Goal: Book appointment/travel/reservation

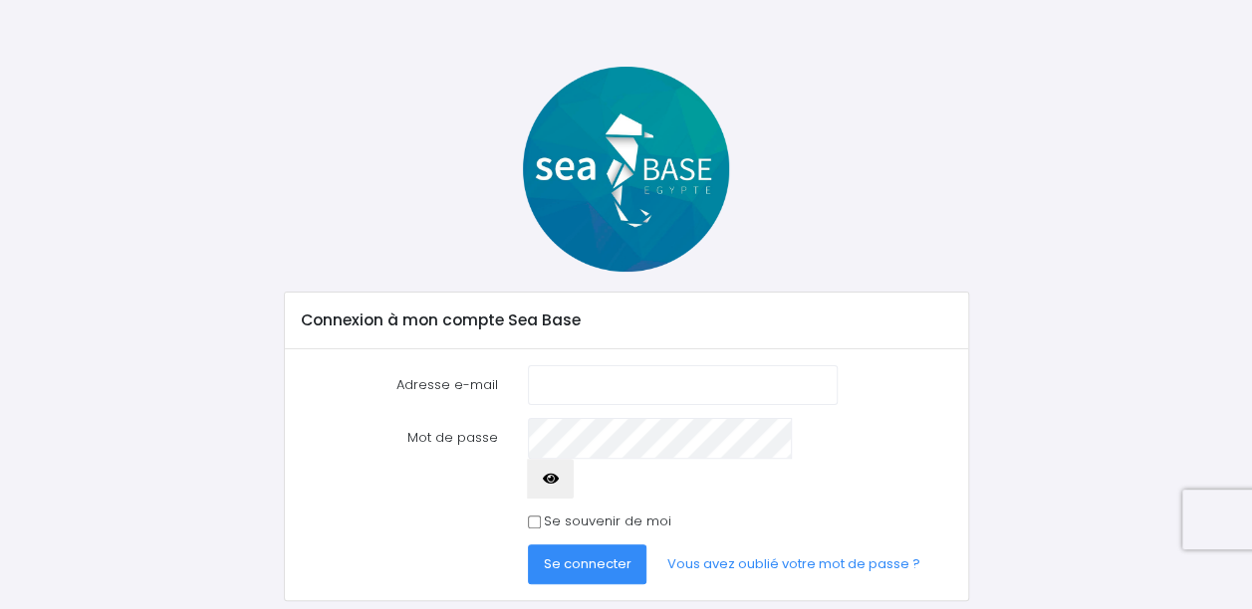
scroll to position [63, 0]
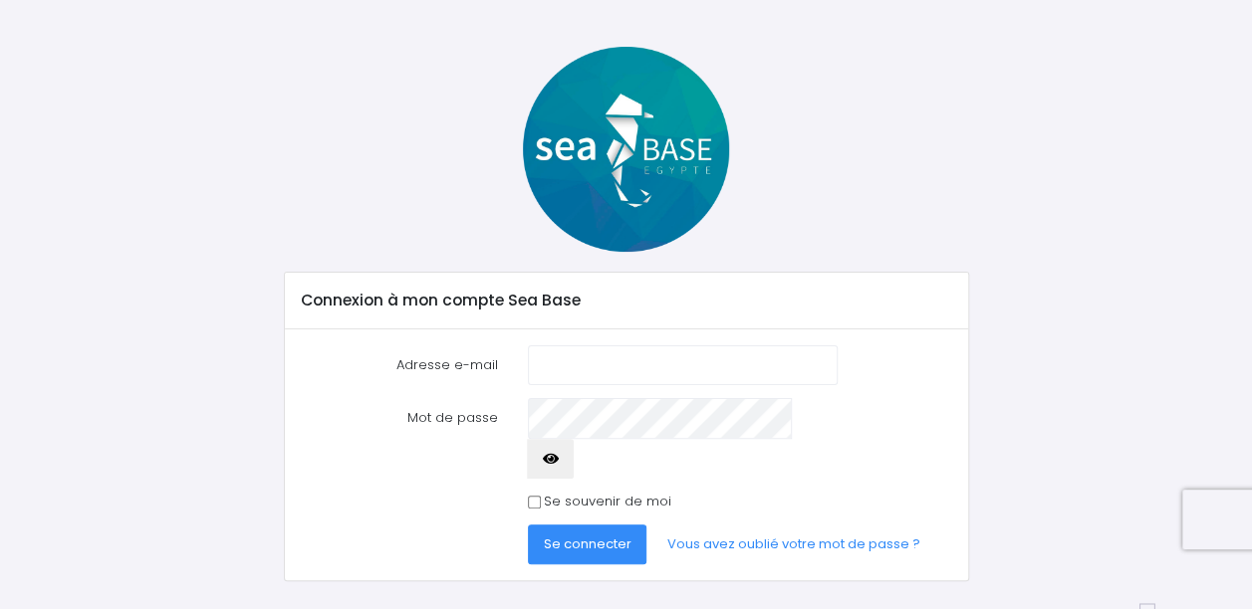
type input "[PERSON_NAME][EMAIL_ADDRESS][PERSON_NAME][DOMAIN_NAME]"
click at [580, 535] on span "Se connecter" at bounding box center [588, 544] width 88 height 19
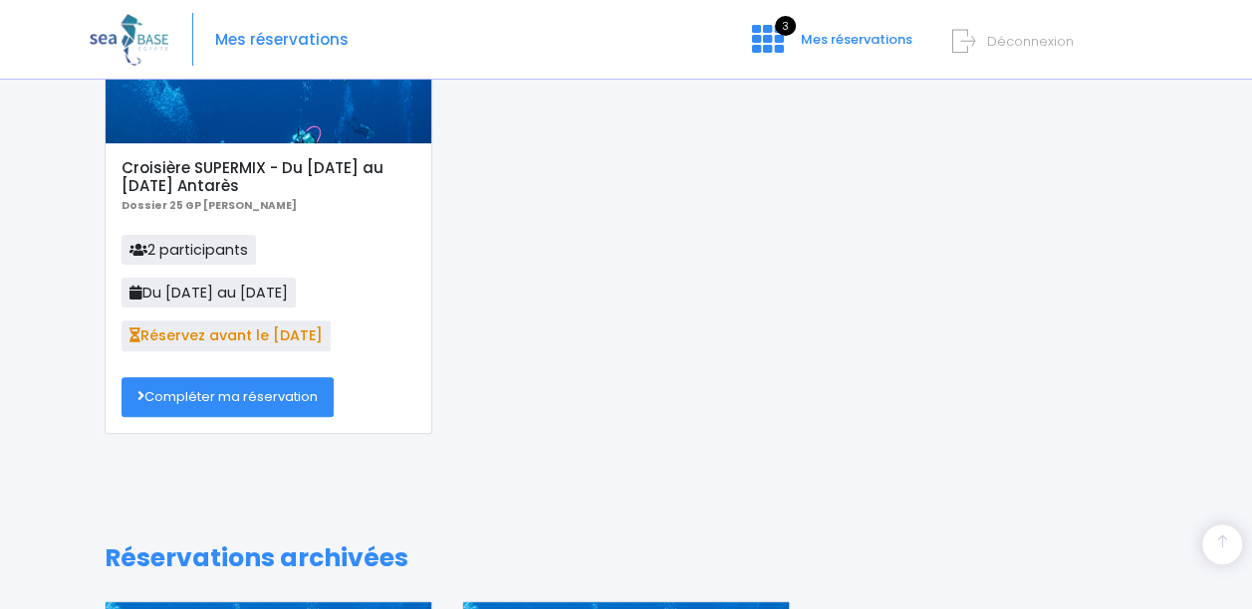
scroll to position [52, 0]
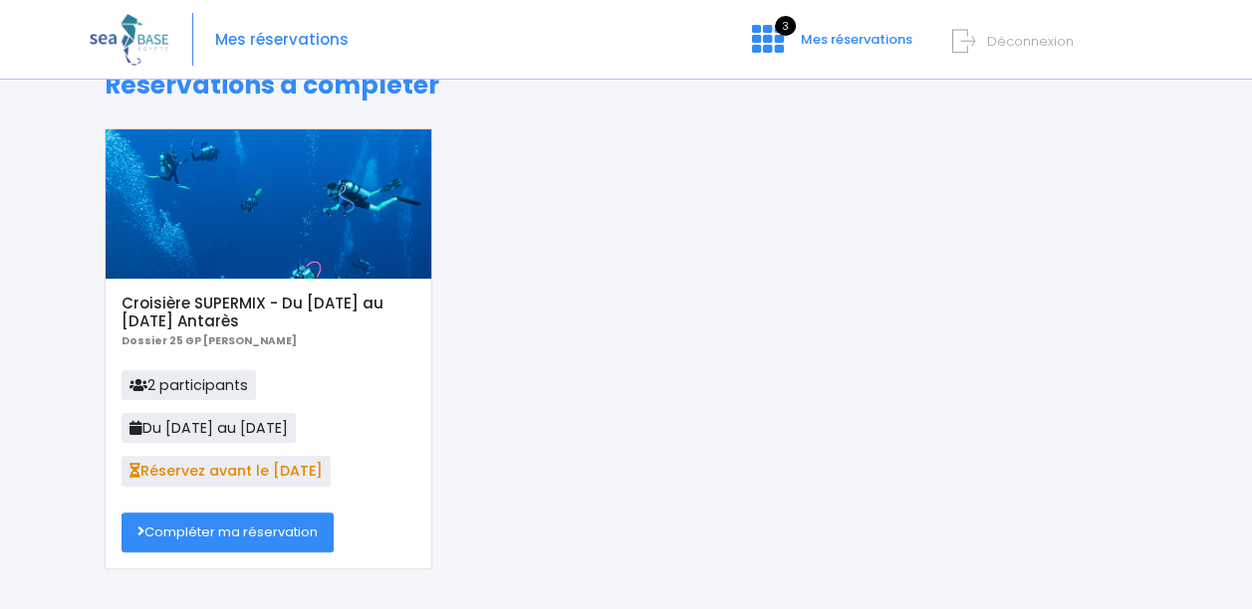
click at [216, 526] on link "Compléter ma réservation" at bounding box center [227, 533] width 212 height 40
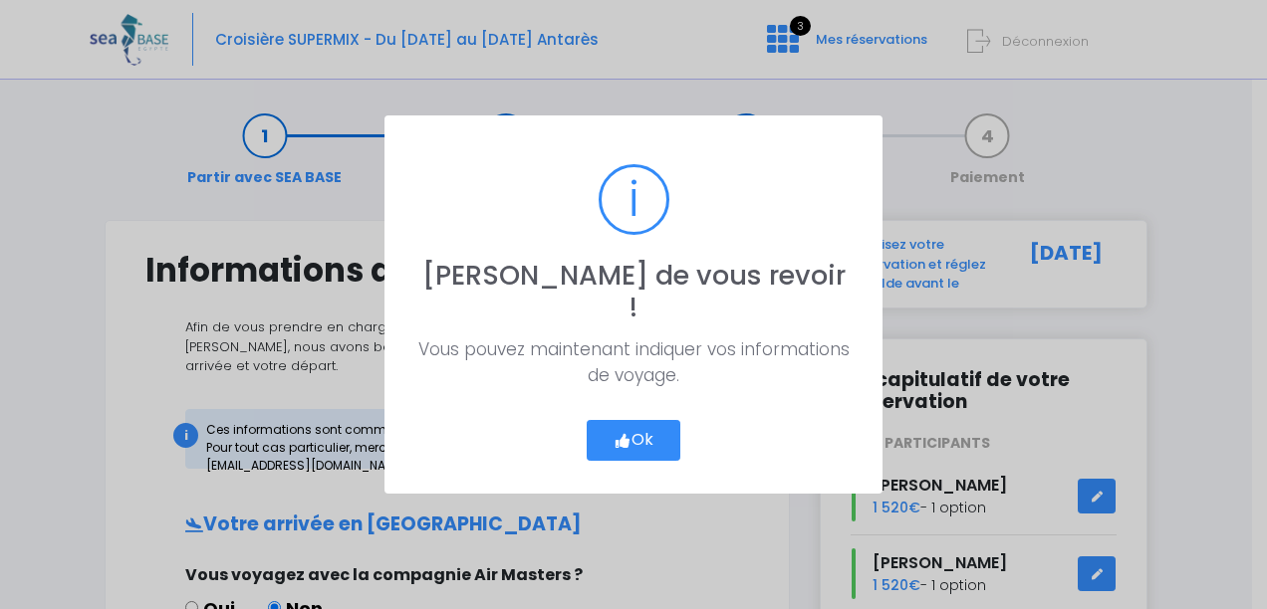
click at [641, 429] on button "Ok" at bounding box center [634, 441] width 94 height 42
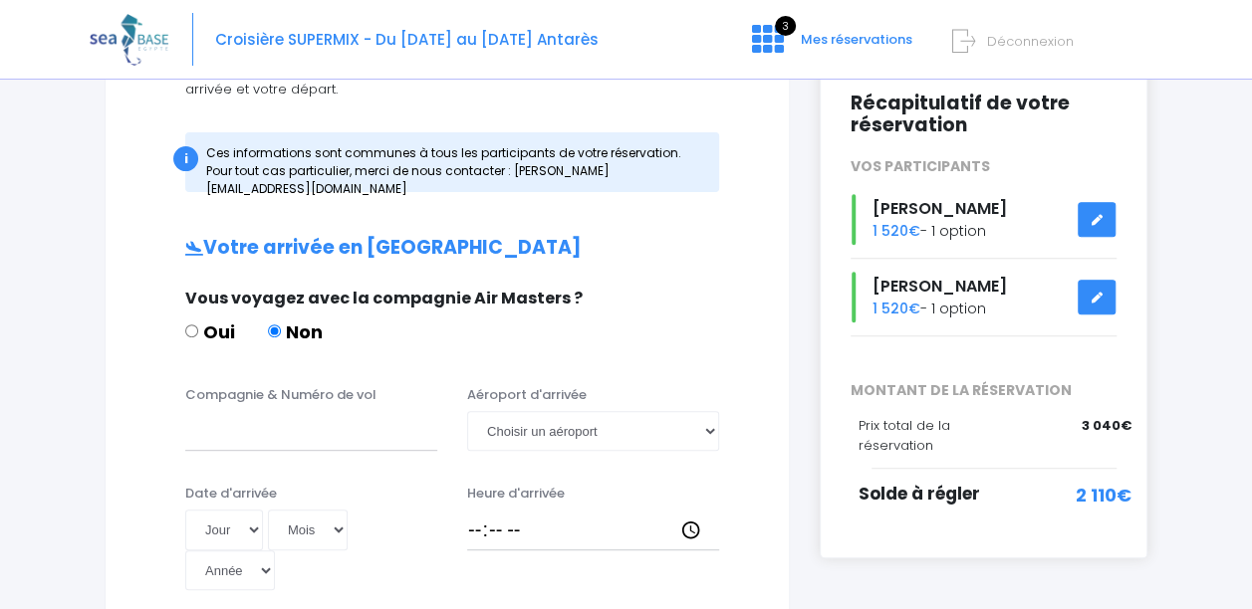
scroll to position [299, 0]
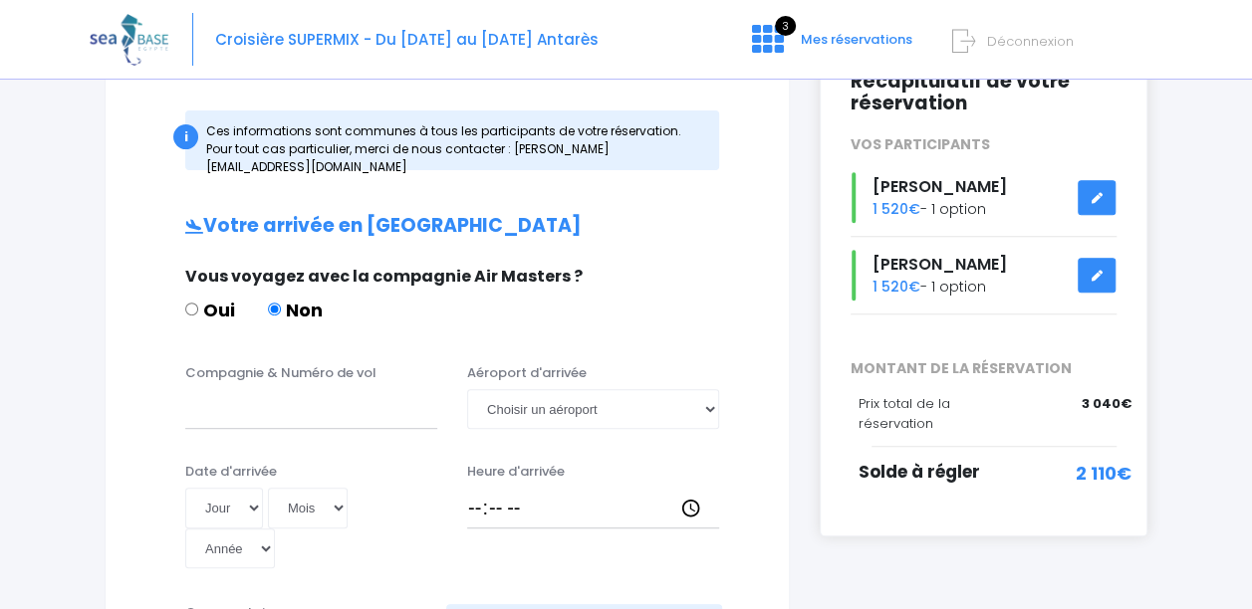
click at [1018, 38] on span "Déconnexion" at bounding box center [1030, 41] width 87 height 19
